Goal: Navigation & Orientation: Find specific page/section

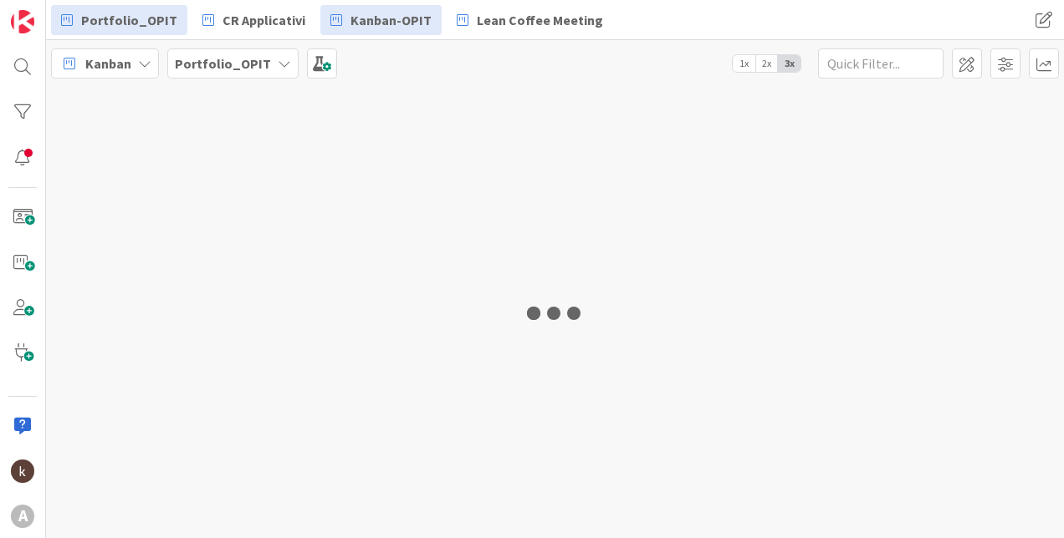
click at [380, 14] on span "Kanban-OPIT" at bounding box center [390, 20] width 81 height 20
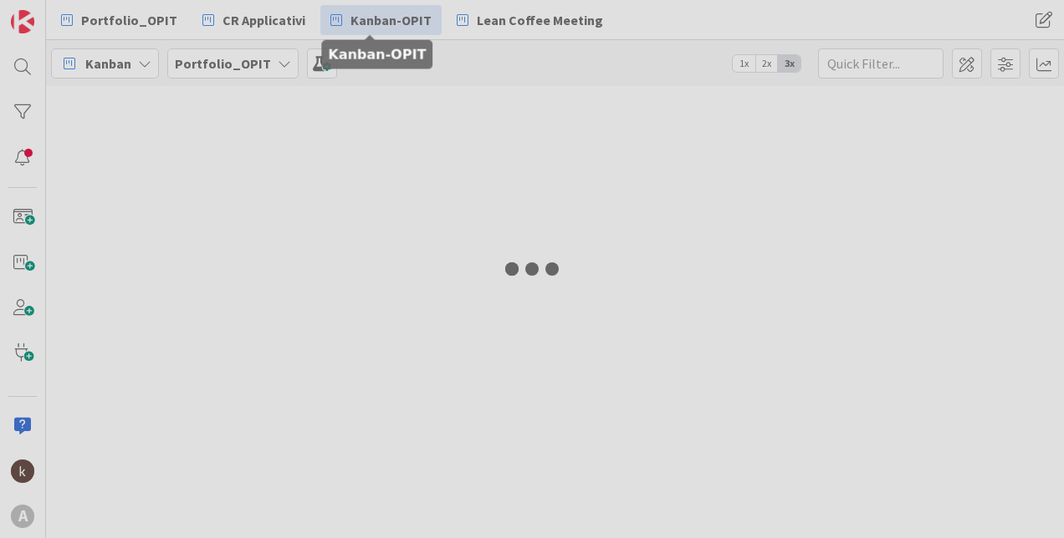
click at [360, 18] on div at bounding box center [532, 269] width 1064 height 538
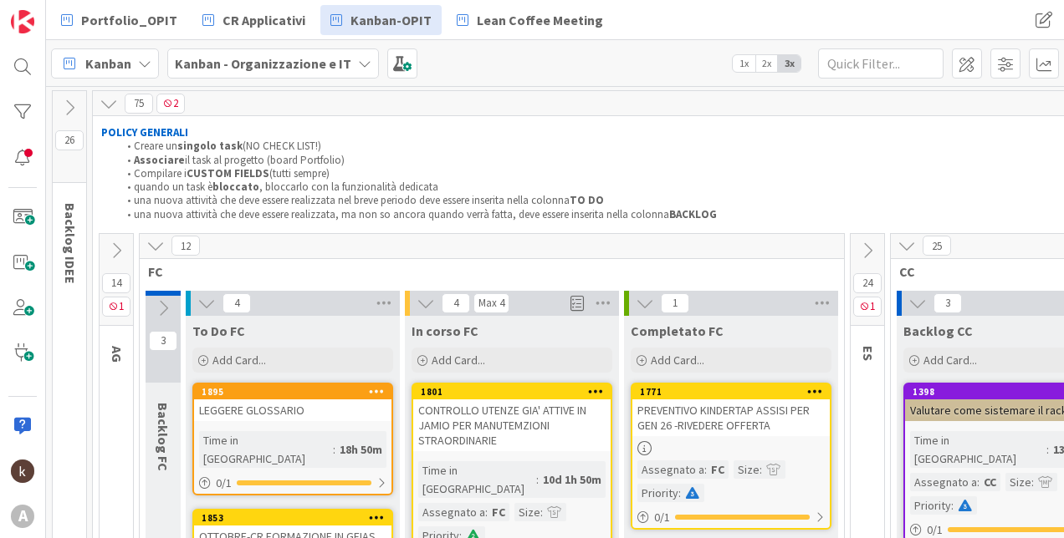
click at [150, 254] on icon at bounding box center [155, 246] width 18 height 18
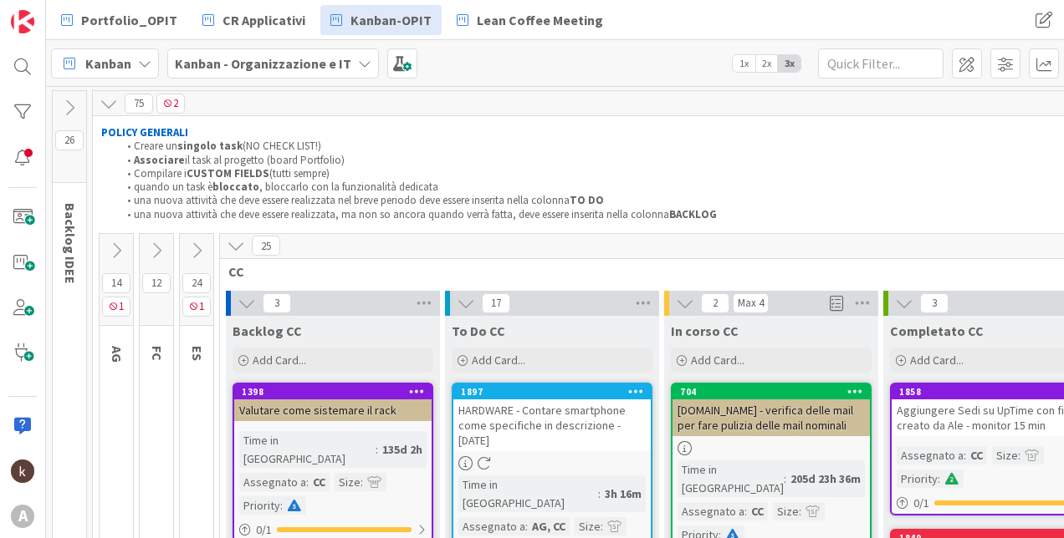
click at [192, 248] on icon at bounding box center [196, 251] width 18 height 18
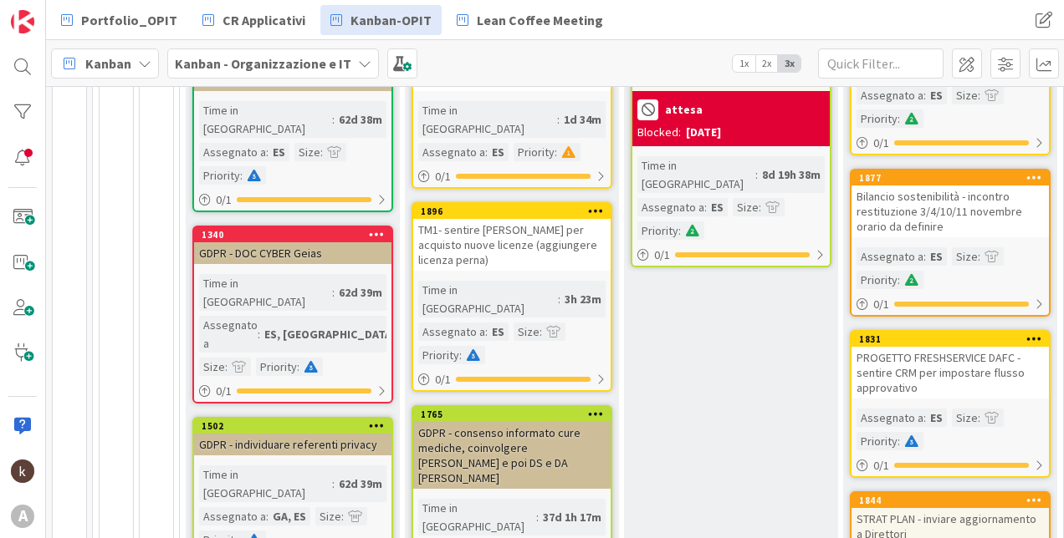
scroll to position [94, 0]
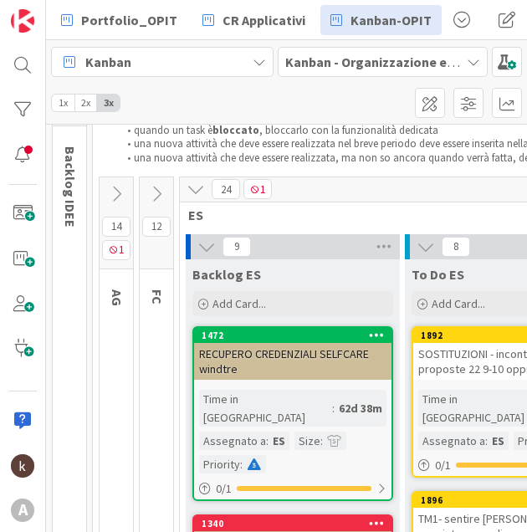
click at [375, 69] on b "Kanban - Organizzazione e IT" at bounding box center [373, 62] width 176 height 17
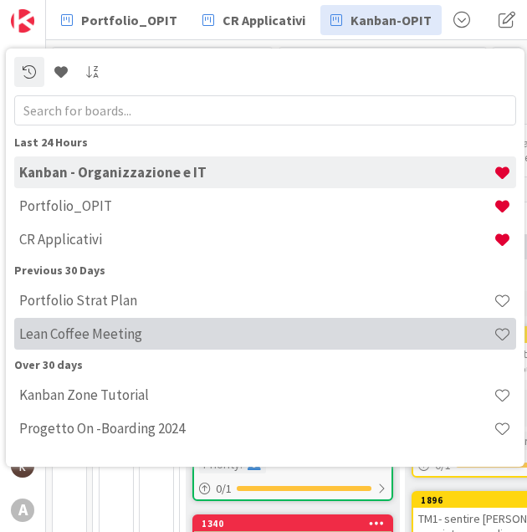
click at [167, 344] on div "Lean Coffee Meeting" at bounding box center [265, 334] width 502 height 32
